Goal: Information Seeking & Learning: Learn about a topic

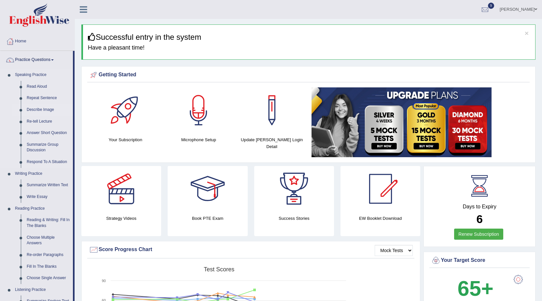
click at [39, 111] on link "Describe Image" at bounding box center [48, 110] width 49 height 12
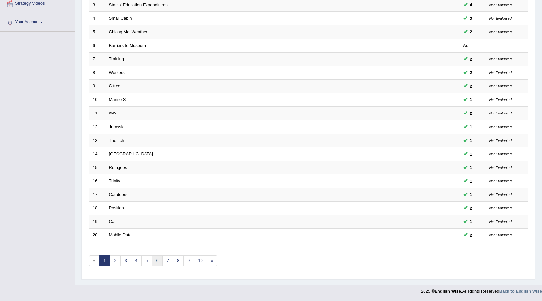
click at [156, 259] on link "6" at bounding box center [157, 260] width 11 height 11
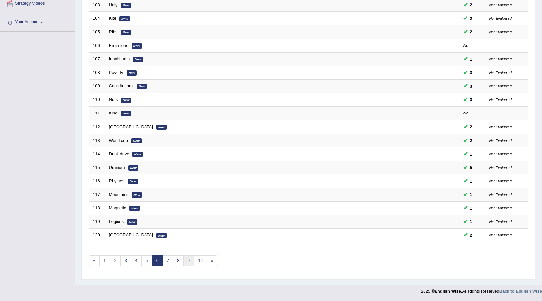
click at [188, 261] on link "9" at bounding box center [188, 260] width 11 height 11
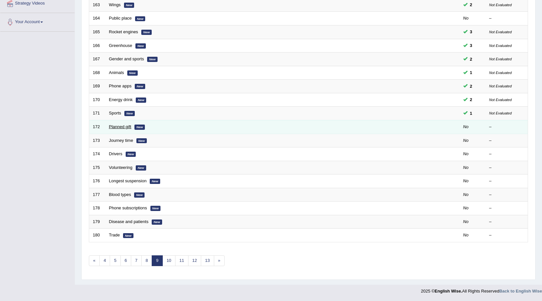
click at [117, 126] on link "Planned gift" at bounding box center [120, 126] width 22 height 5
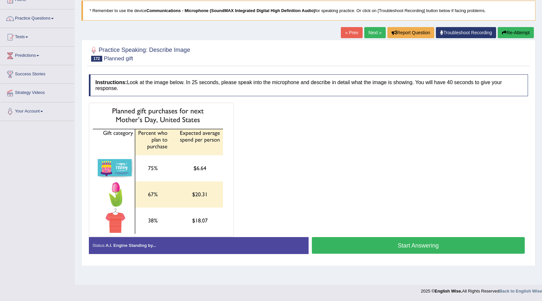
click at [410, 245] on button "Start Answering" at bounding box center [418, 245] width 213 height 17
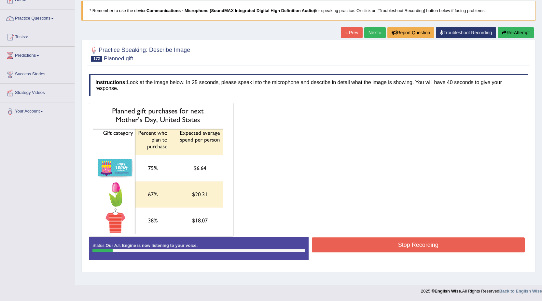
click at [511, 33] on button "Re-Attempt" at bounding box center [516, 32] width 36 height 11
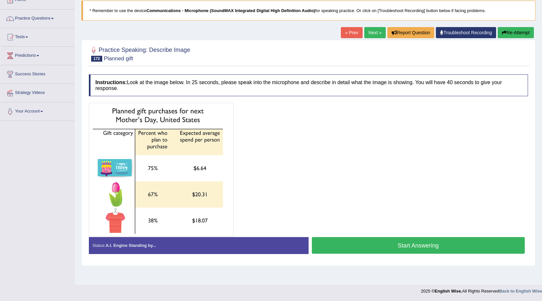
click at [415, 248] on button "Start Answering" at bounding box center [418, 245] width 213 height 17
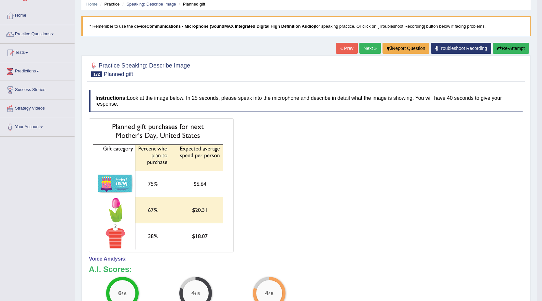
scroll to position [9, 0]
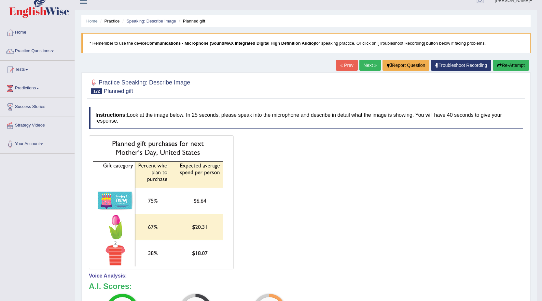
click at [366, 67] on link "Next »" at bounding box center [369, 65] width 21 height 11
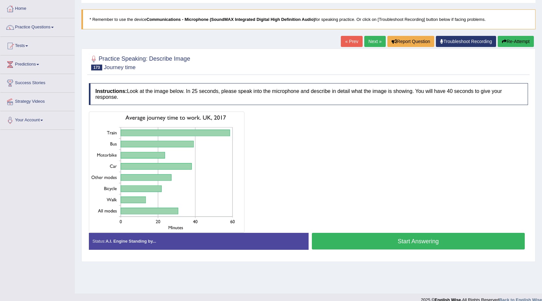
scroll to position [33, 0]
click at [405, 240] on button "Start Answering" at bounding box center [418, 240] width 213 height 17
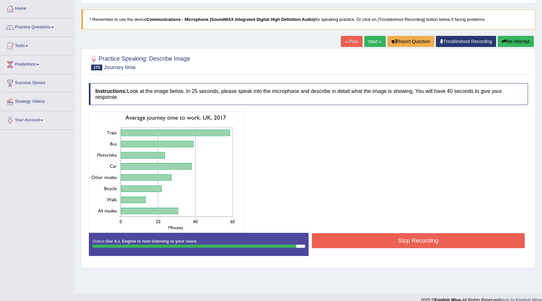
click at [371, 238] on button "Stop Recording" at bounding box center [418, 240] width 213 height 15
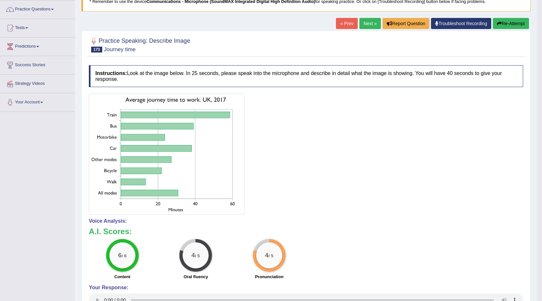
scroll to position [0, 0]
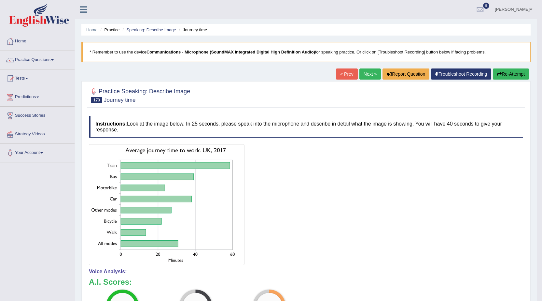
click at [508, 74] on button "Re-Attempt" at bounding box center [511, 73] width 36 height 11
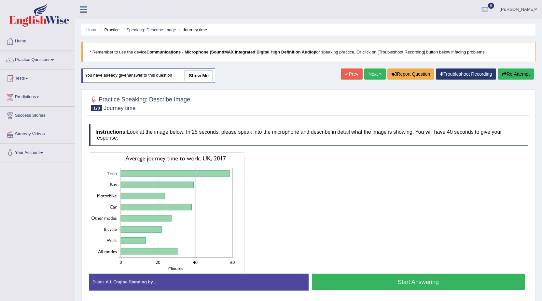
click at [414, 279] on button "Start Answering" at bounding box center [418, 281] width 213 height 17
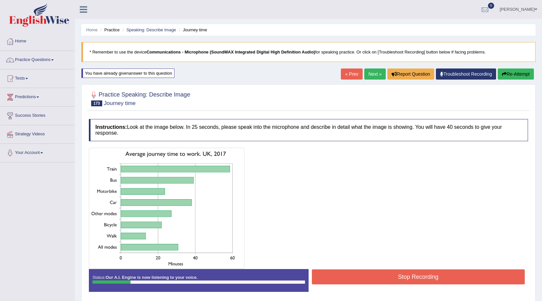
click at [523, 74] on button "Re-Attempt" at bounding box center [516, 73] width 36 height 11
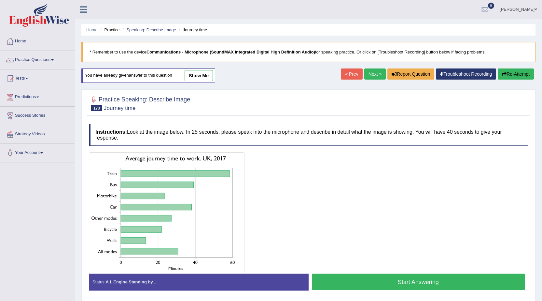
click at [413, 280] on button "Start Answering" at bounding box center [418, 281] width 213 height 17
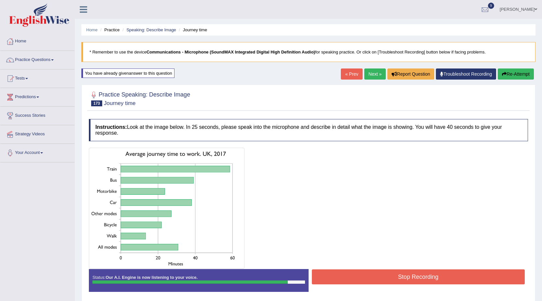
click at [373, 273] on button "Stop Recording" at bounding box center [418, 276] width 213 height 15
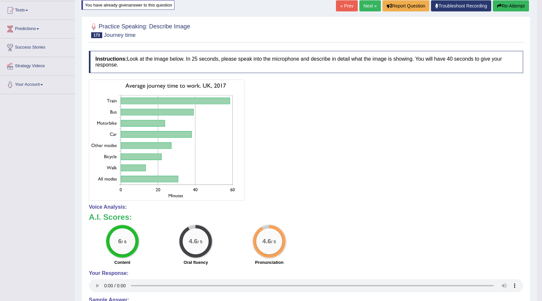
scroll to position [65, 0]
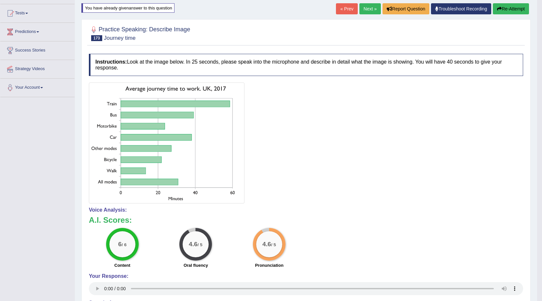
click at [360, 7] on link "Next »" at bounding box center [369, 8] width 21 height 11
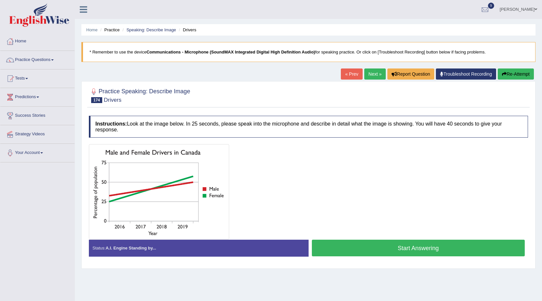
click at [388, 246] on button "Start Answering" at bounding box center [418, 247] width 213 height 17
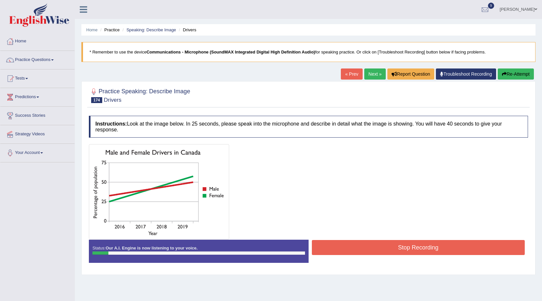
click at [509, 76] on button "Re-Attempt" at bounding box center [516, 73] width 36 height 11
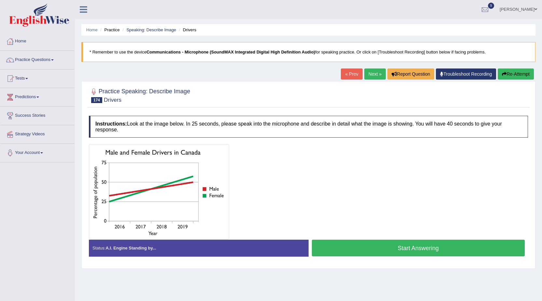
click at [404, 249] on button "Start Answering" at bounding box center [418, 247] width 213 height 17
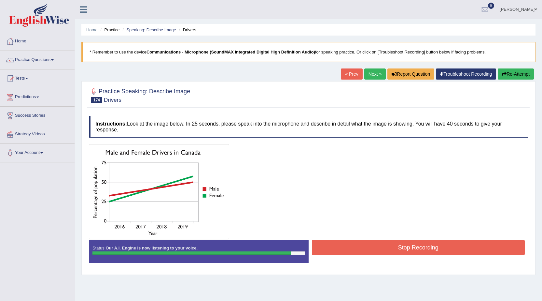
click at [399, 245] on button "Stop Recording" at bounding box center [418, 247] width 213 height 15
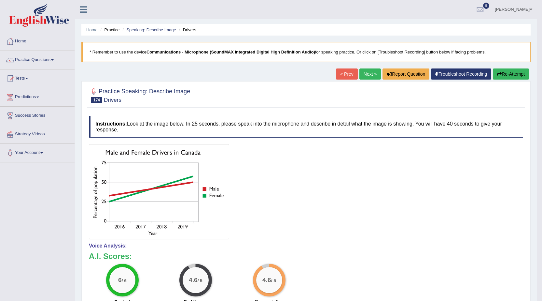
click at [361, 71] on link "Next »" at bounding box center [369, 73] width 21 height 11
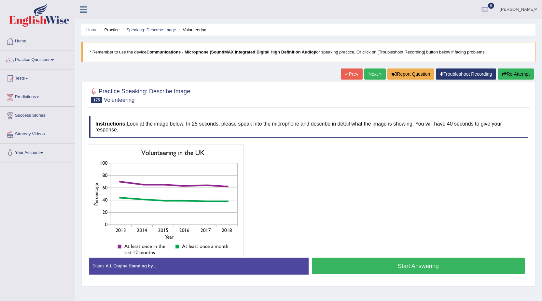
scroll to position [33, 0]
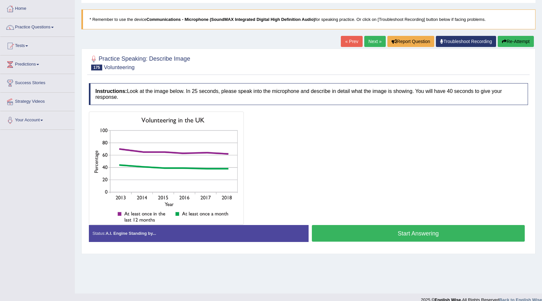
click at [407, 233] on button "Start Answering" at bounding box center [418, 233] width 213 height 17
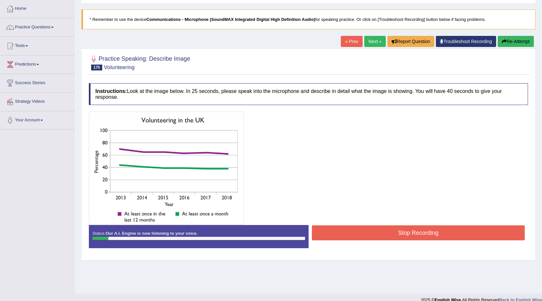
click at [512, 43] on button "Re-Attempt" at bounding box center [516, 41] width 36 height 11
click at [416, 230] on button "Stop Recording" at bounding box center [418, 232] width 213 height 15
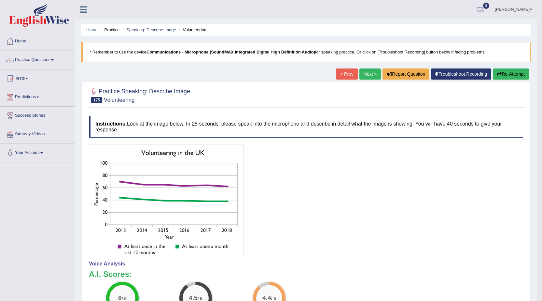
click at [367, 75] on link "Next »" at bounding box center [369, 73] width 21 height 11
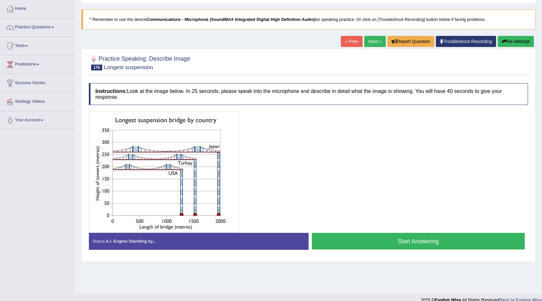
click at [389, 240] on button "Start Answering" at bounding box center [418, 240] width 213 height 17
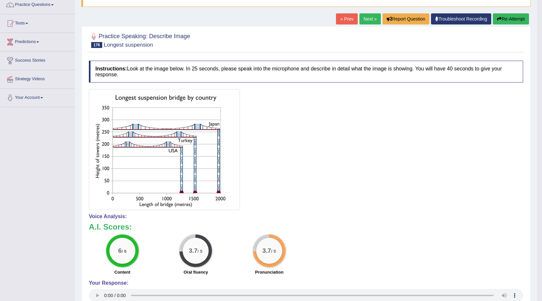
scroll to position [65, 0]
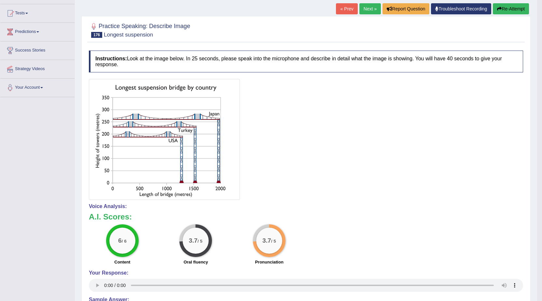
click at [520, 9] on button "Re-Attempt" at bounding box center [511, 8] width 36 height 11
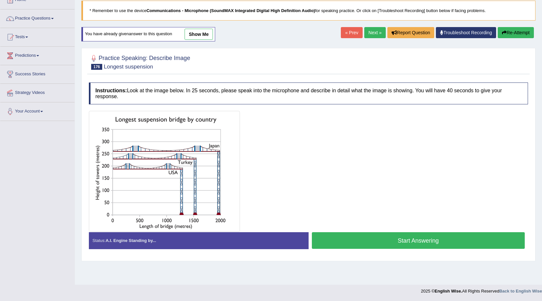
click at [391, 242] on button "Start Answering" at bounding box center [418, 240] width 213 height 17
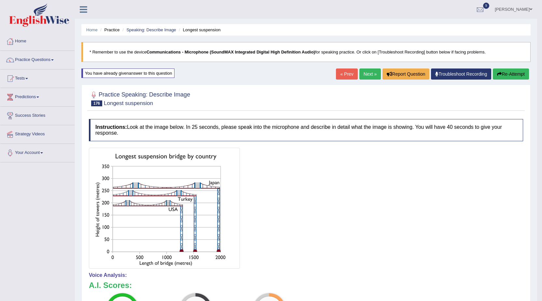
click at [519, 69] on button "Re-Attempt" at bounding box center [511, 73] width 36 height 11
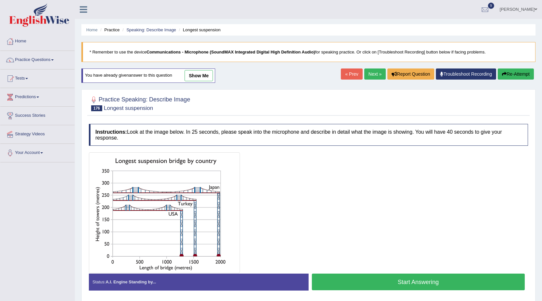
click at [433, 283] on button "Start Answering" at bounding box center [418, 281] width 213 height 17
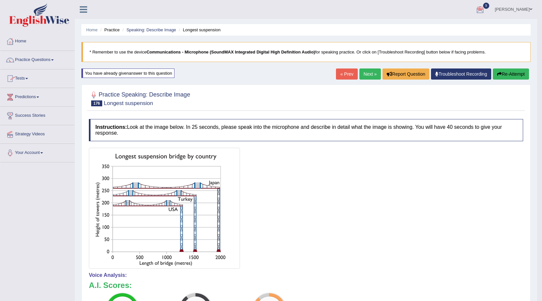
click at [363, 74] on link "Next »" at bounding box center [369, 73] width 21 height 11
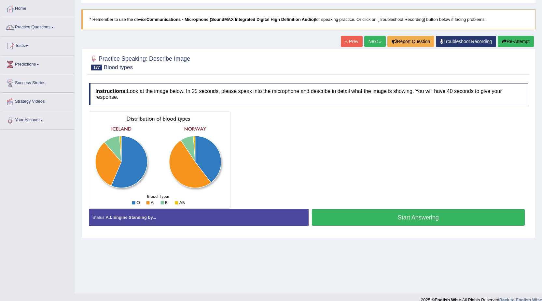
click at [409, 217] on button "Start Answering" at bounding box center [418, 217] width 213 height 17
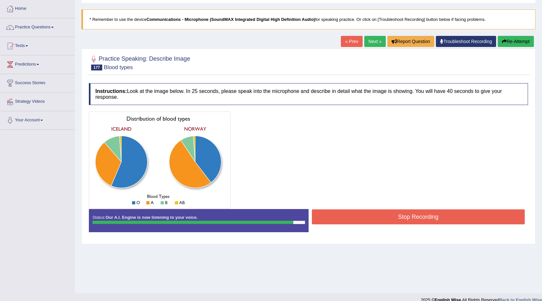
click at [409, 217] on button "Stop Recording" at bounding box center [418, 216] width 213 height 15
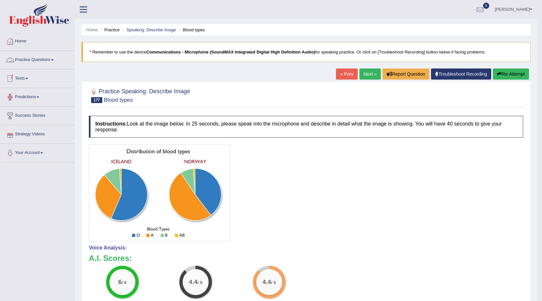
click at [53, 190] on div "Toggle navigation Home Practice Questions Speaking Practice Read Aloud Repeat S…" at bounding box center [268, 213] width 537 height 426
